Goal: Task Accomplishment & Management: Use online tool/utility

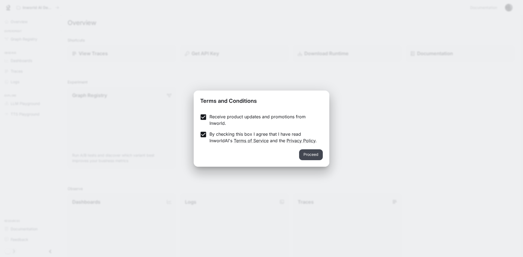
click at [310, 156] on button "Proceed" at bounding box center [311, 154] width 24 height 11
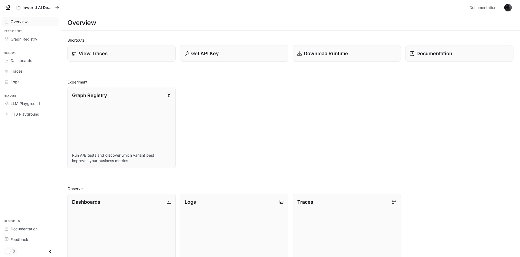
click at [22, 23] on span "Overview" at bounding box center [19, 22] width 17 height 6
click at [78, 26] on h1 "Overview" at bounding box center [81, 22] width 29 height 11
click at [93, 26] on h1 "Overview" at bounding box center [81, 22] width 29 height 11
click at [22, 20] on span "Overview" at bounding box center [19, 22] width 17 height 6
click at [92, 53] on p "View Traces" at bounding box center [92, 53] width 29 height 7
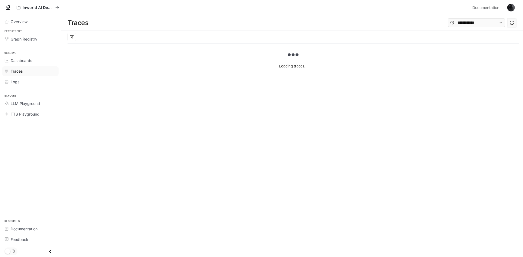
click at [85, 36] on div at bounding box center [292, 36] width 451 height 13
click at [85, 34] on div at bounding box center [292, 36] width 451 height 13
click at [94, 39] on div at bounding box center [292, 36] width 451 height 13
